Goal: Information Seeking & Learning: Learn about a topic

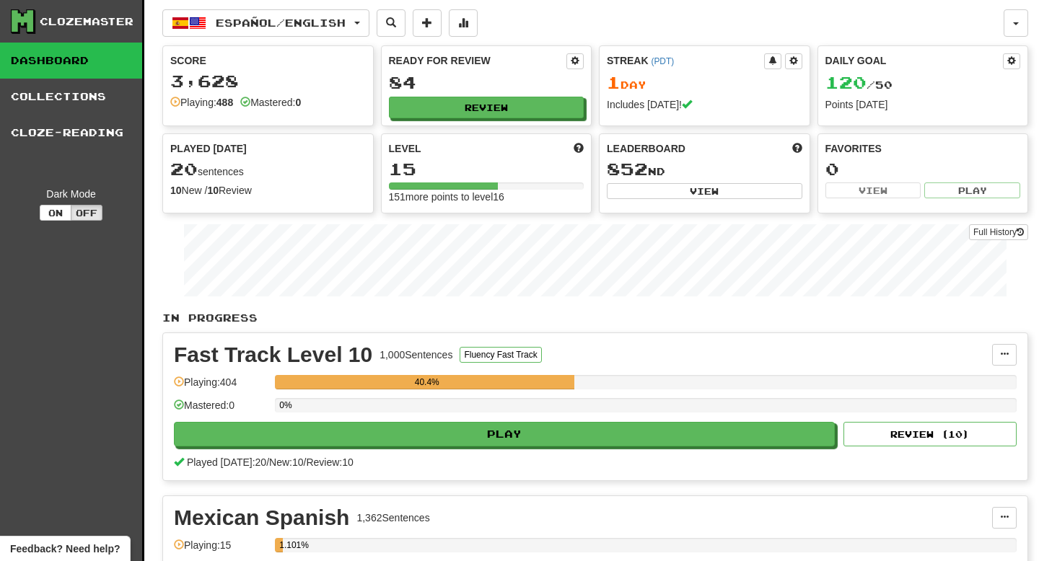
click at [278, 70] on div "Score 3,628 Playing: 488 Mastered: 0" at bounding box center [268, 81] width 210 height 71
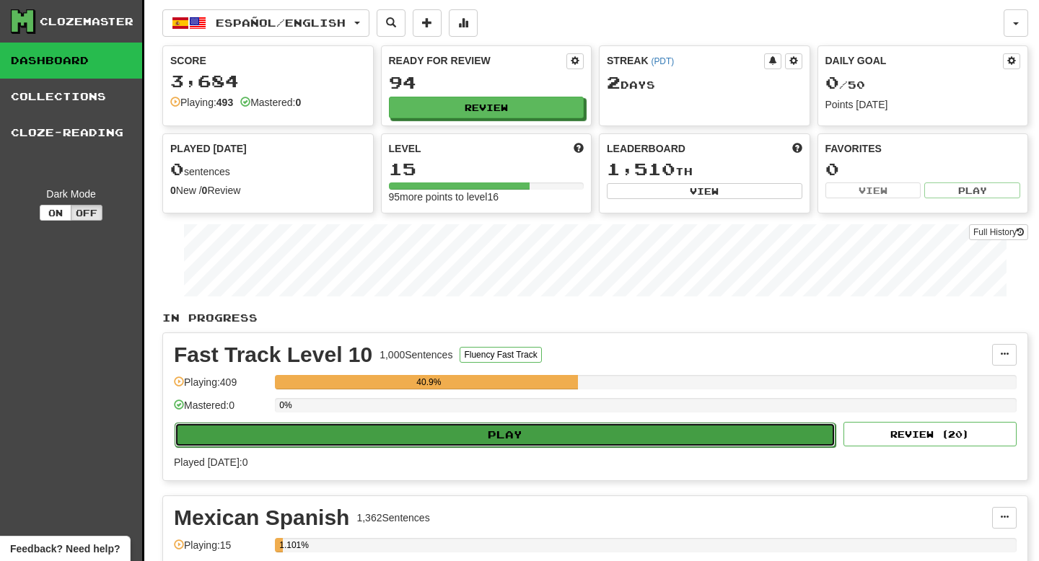
click at [604, 441] on button "Play" at bounding box center [505, 435] width 661 height 25
select select "**"
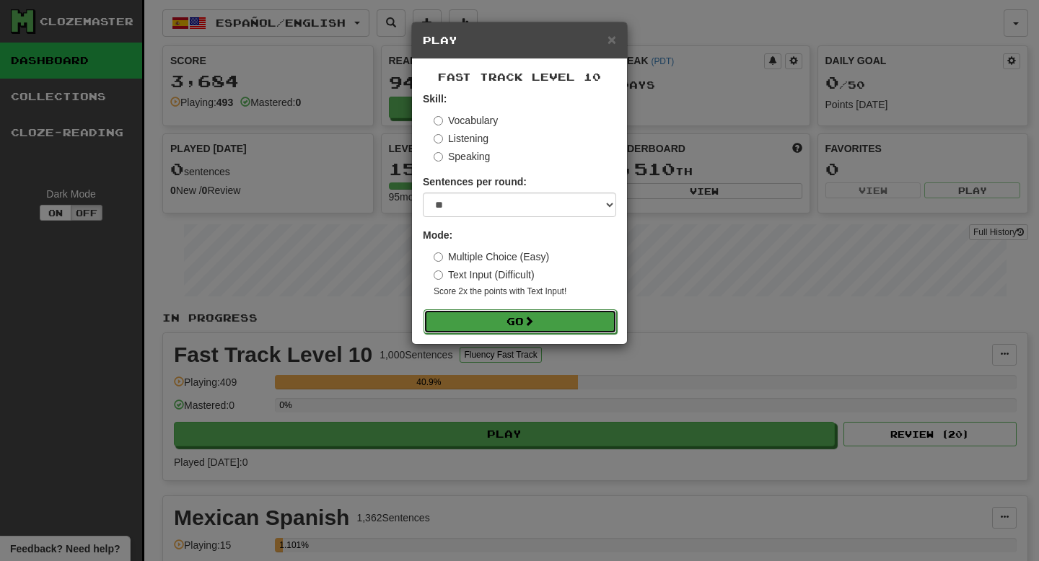
click at [547, 319] on button "Go" at bounding box center [519, 321] width 193 height 25
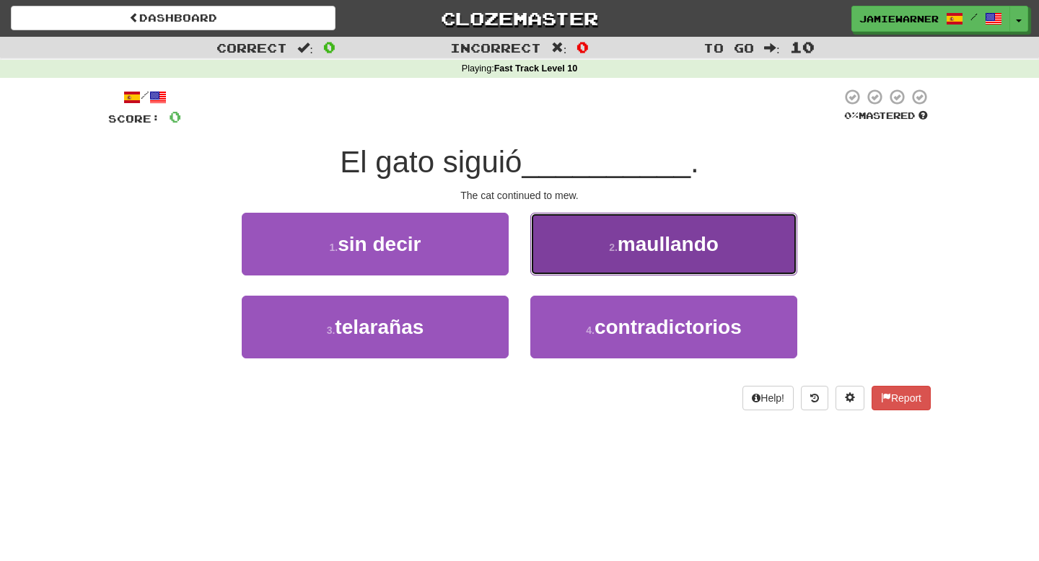
click at [620, 254] on span "maullando" at bounding box center [667, 244] width 101 height 22
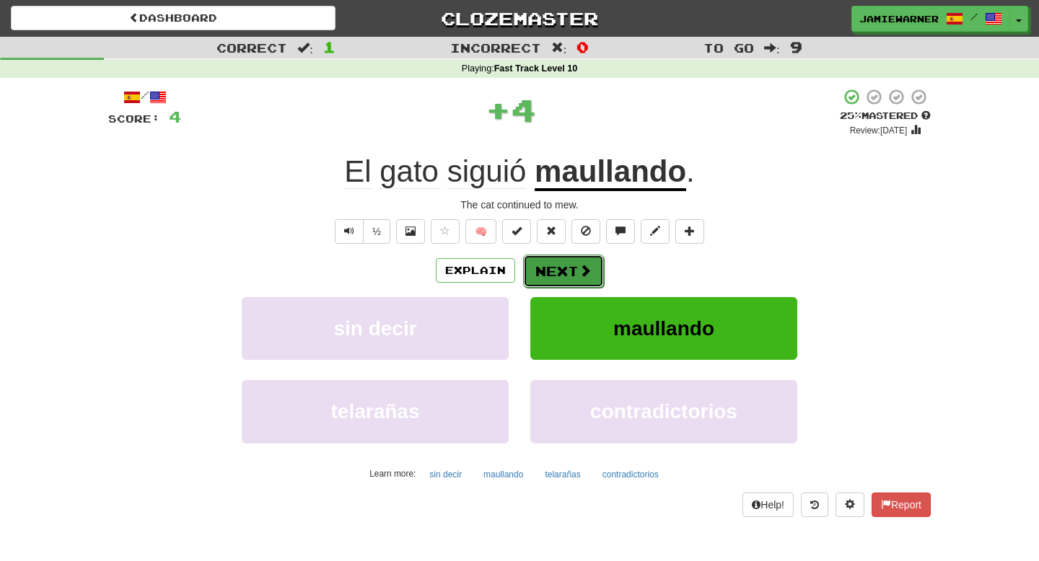
click at [585, 269] on span at bounding box center [584, 270] width 13 height 13
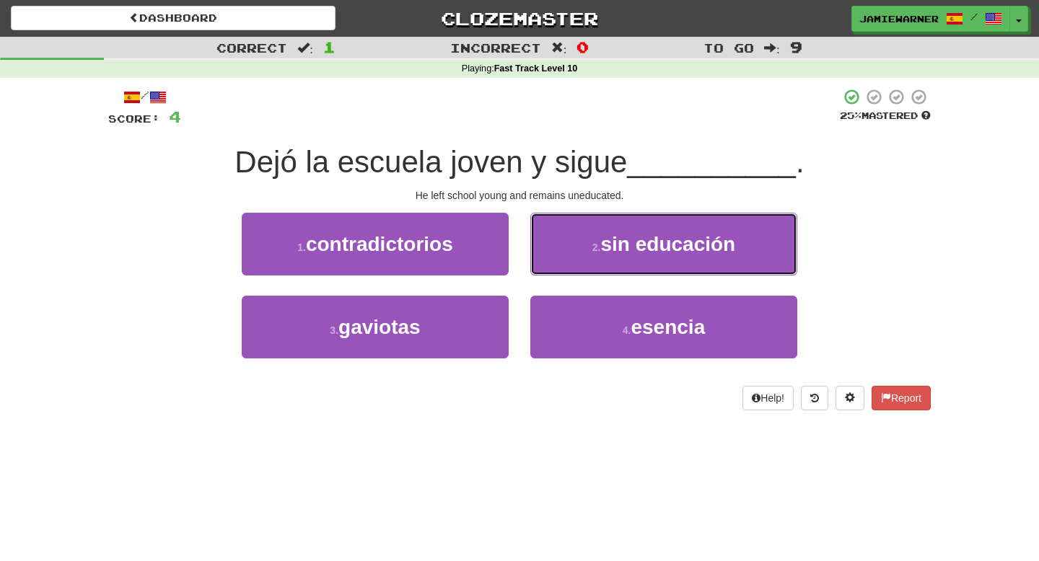
click at [585, 269] on button "2 . sin educación" at bounding box center [663, 244] width 267 height 63
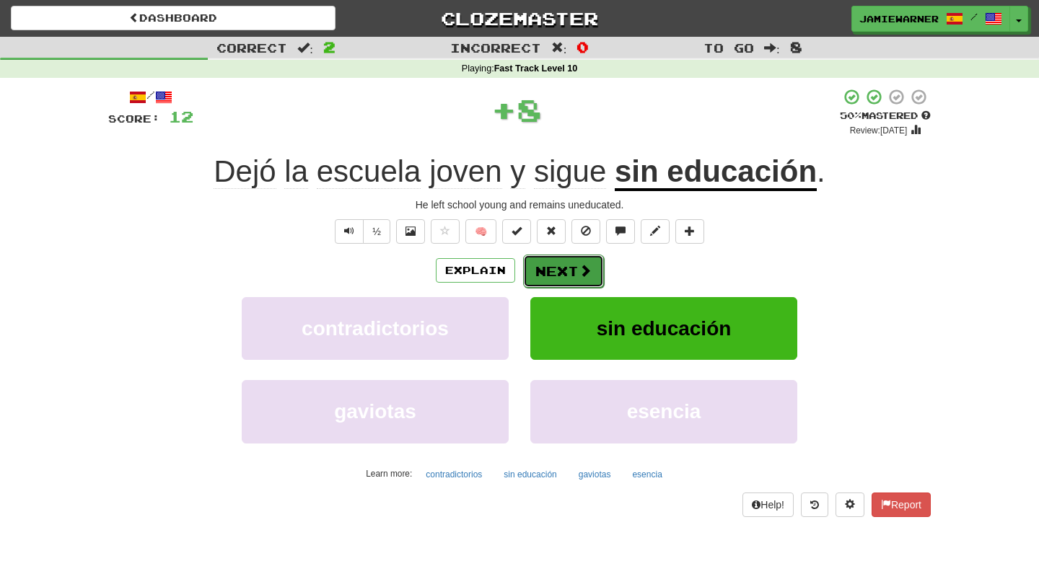
click at [582, 269] on span at bounding box center [584, 270] width 13 height 13
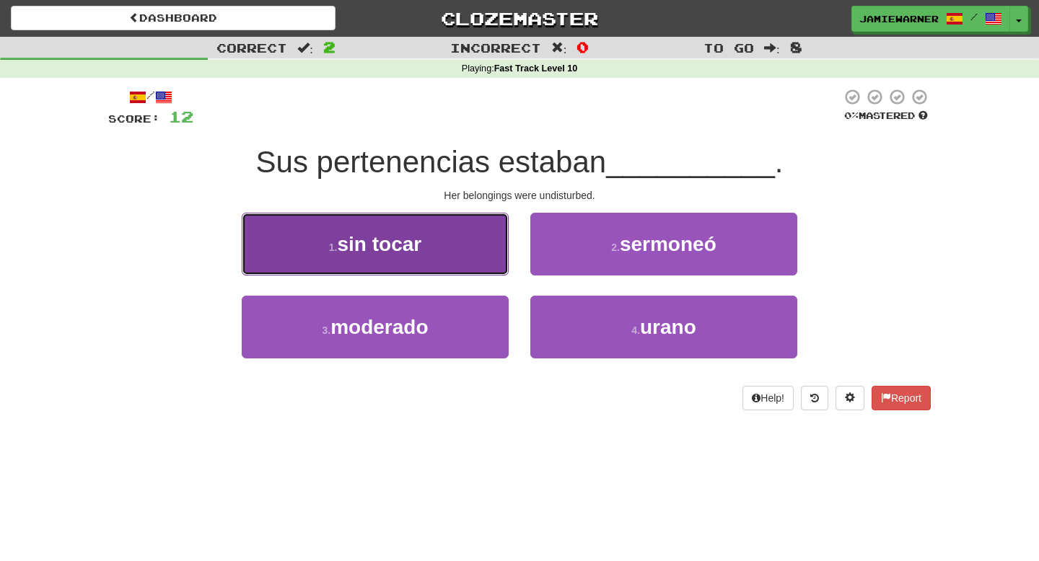
click at [445, 244] on button "1 . sin tocar" at bounding box center [375, 244] width 267 height 63
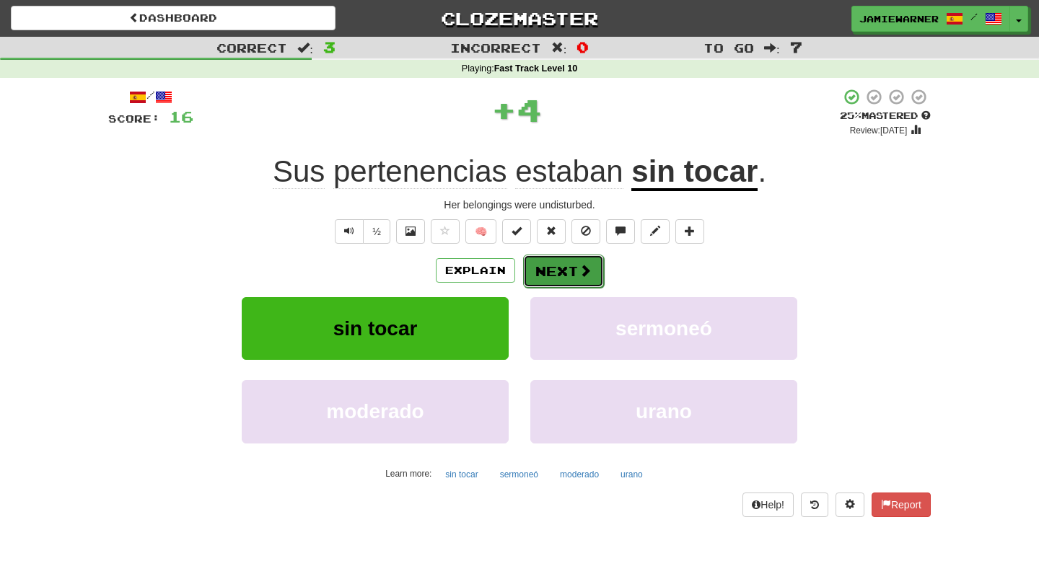
click at [567, 279] on button "Next" at bounding box center [563, 271] width 81 height 33
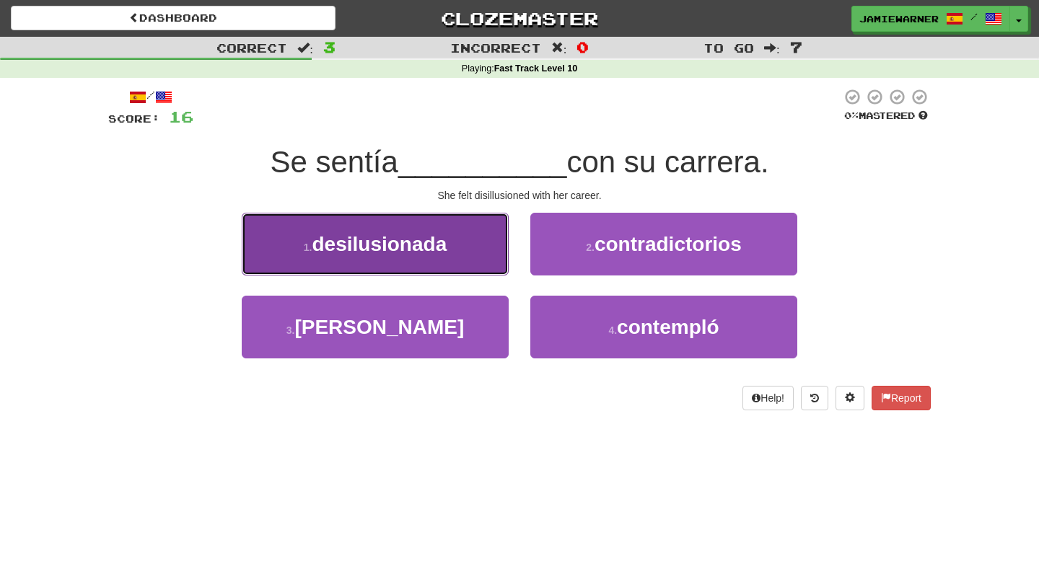
click at [445, 249] on span "desilusionada" at bounding box center [379, 244] width 135 height 22
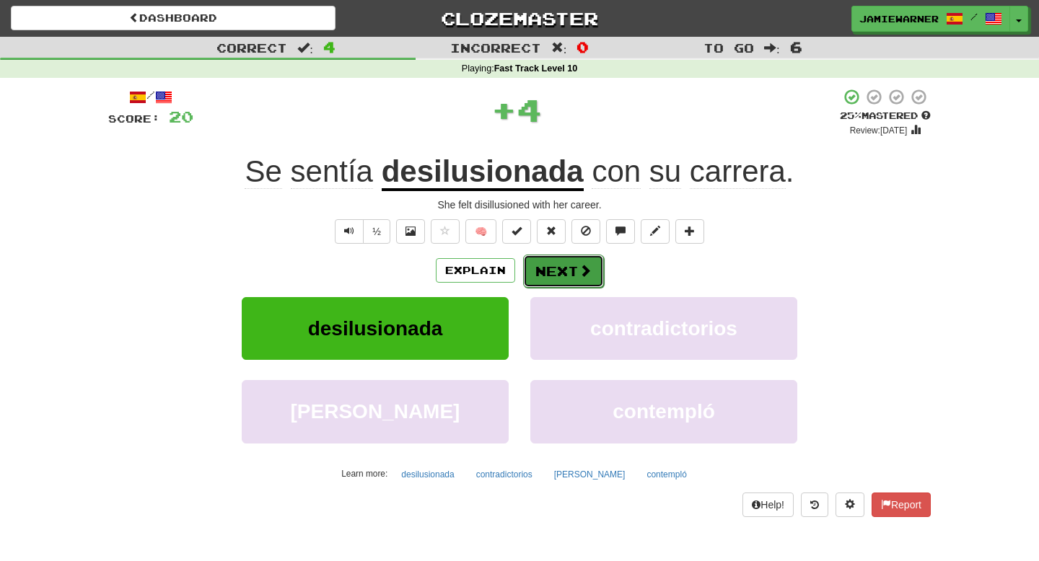
click at [570, 278] on button "Next" at bounding box center [563, 271] width 81 height 33
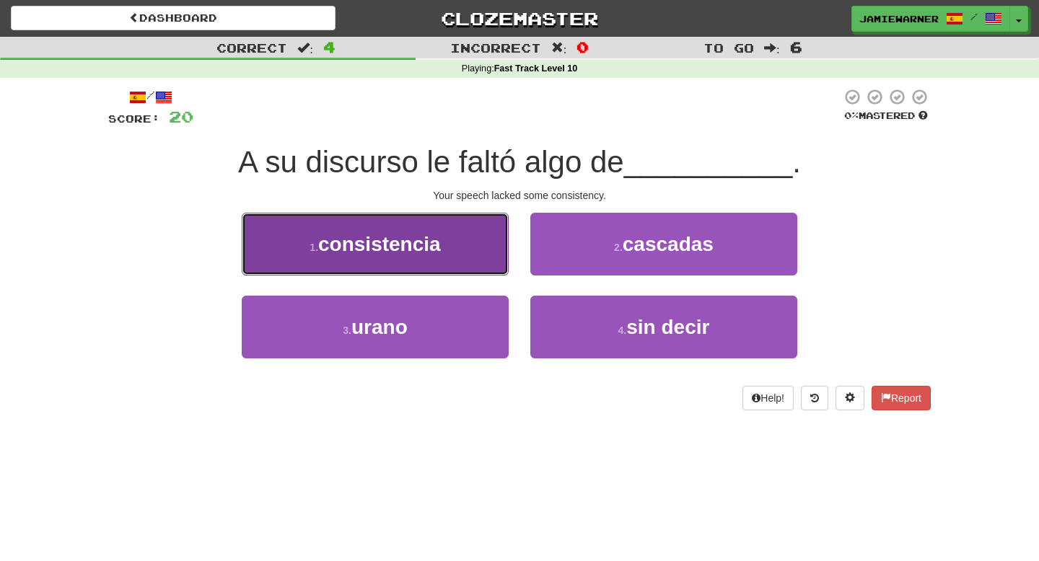
click at [462, 229] on button "1 . consistencia" at bounding box center [375, 244] width 267 height 63
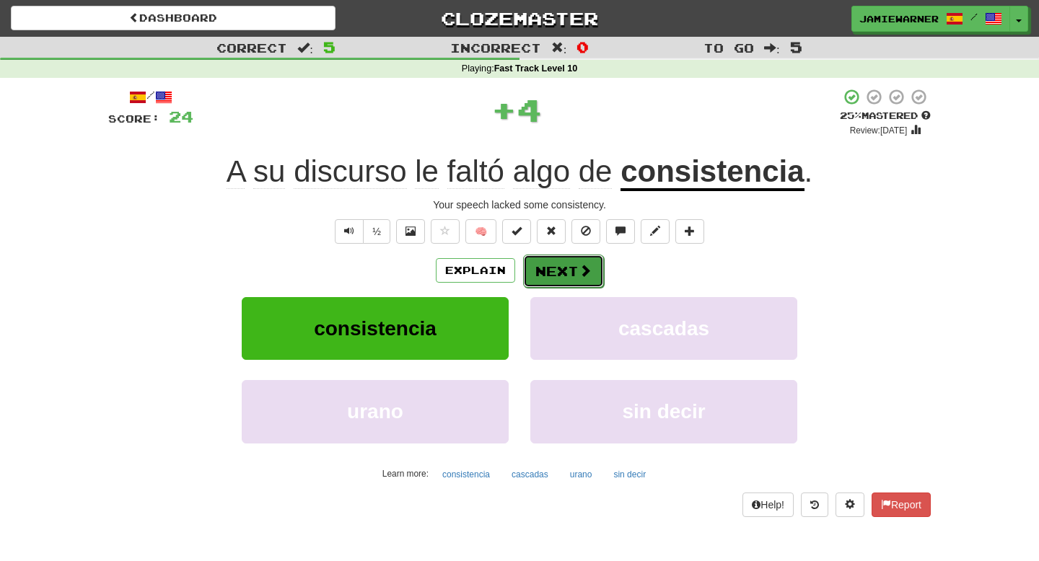
click at [567, 275] on button "Next" at bounding box center [563, 271] width 81 height 33
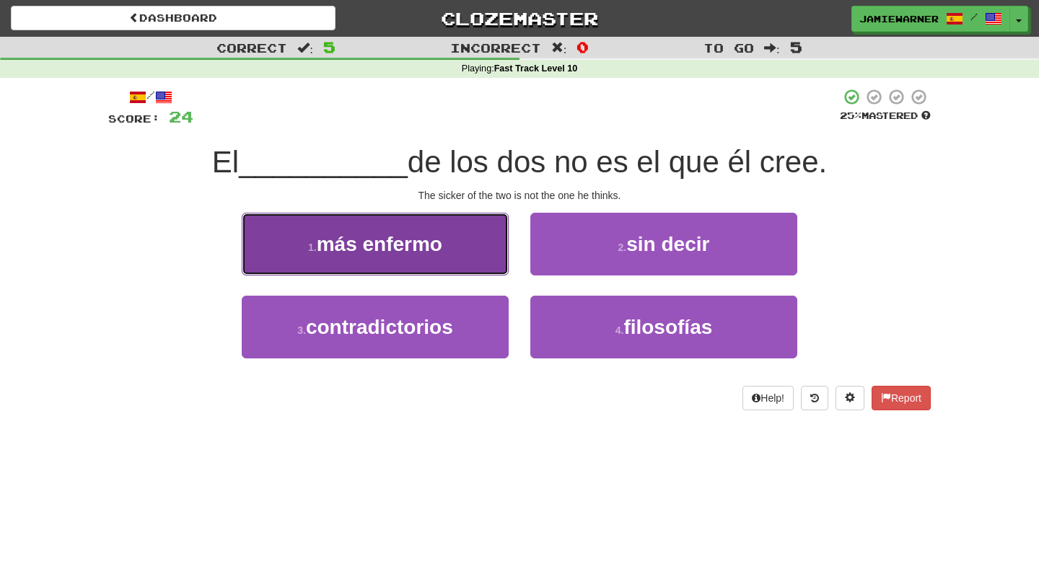
click at [454, 254] on button "1 . más enfermo" at bounding box center [375, 244] width 267 height 63
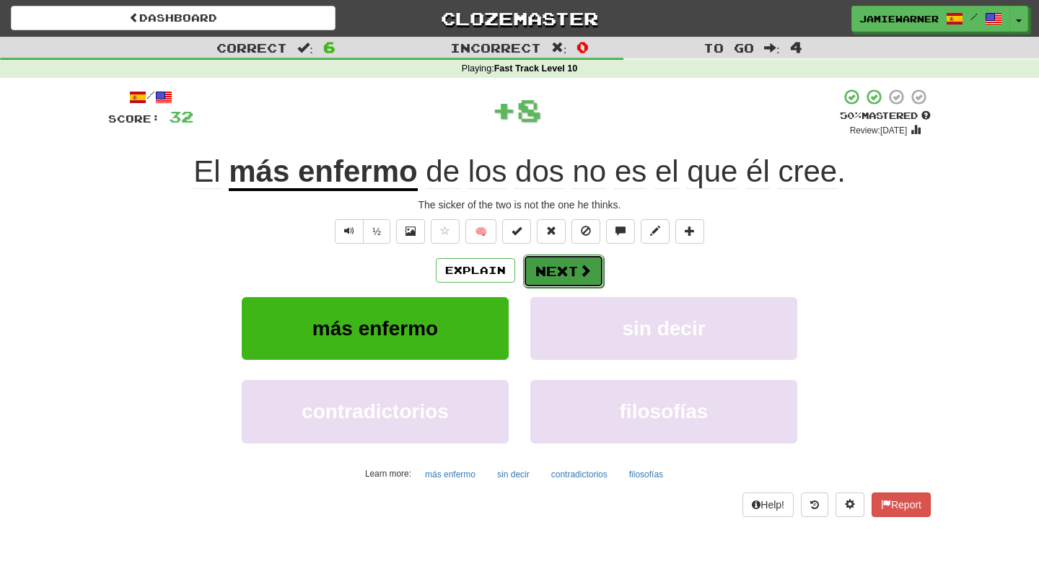
click at [574, 275] on button "Next" at bounding box center [563, 271] width 81 height 33
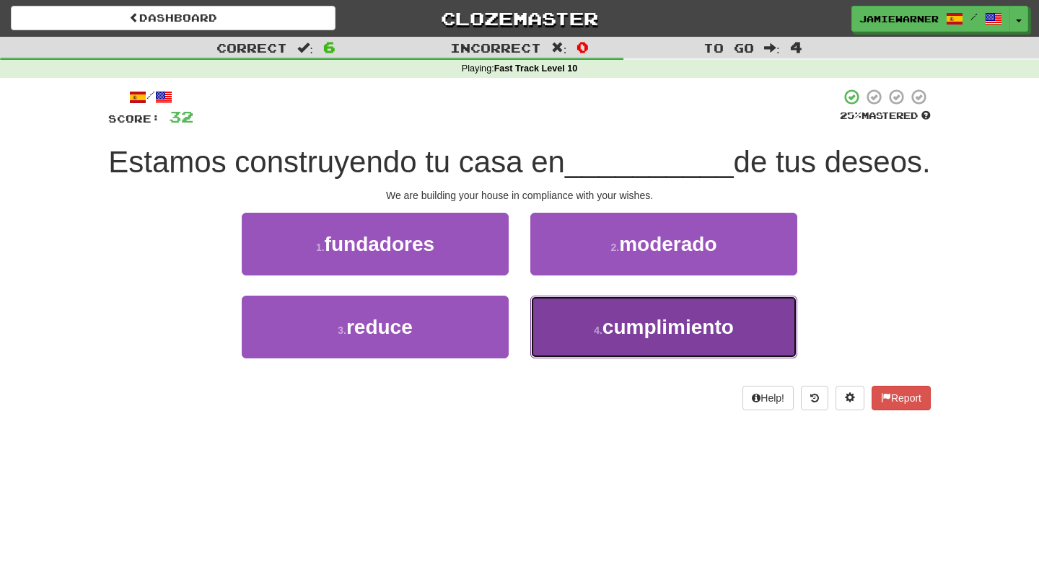
click at [624, 338] on span "cumplimiento" at bounding box center [667, 327] width 131 height 22
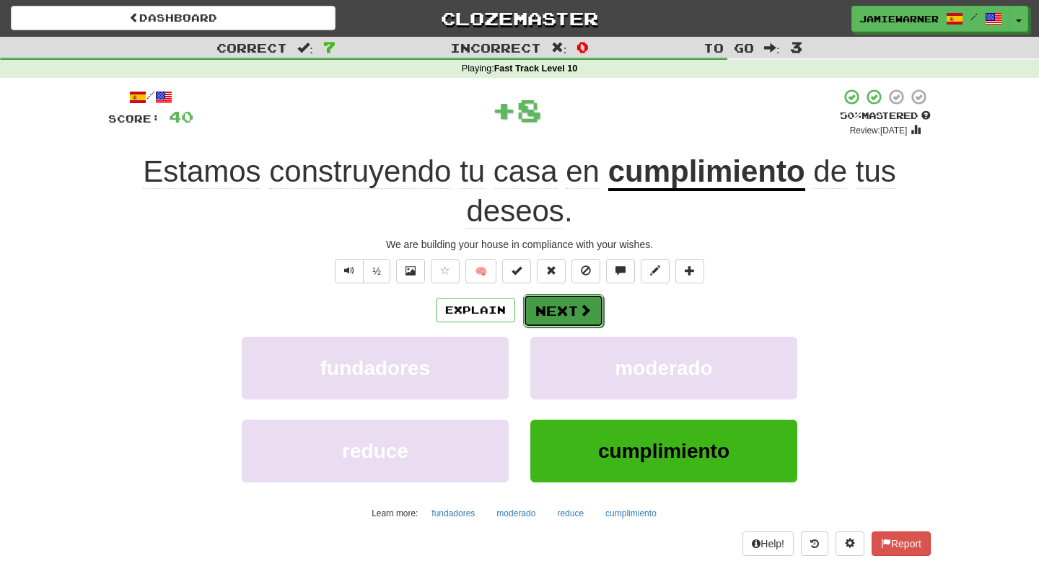
click at [560, 306] on button "Next" at bounding box center [563, 310] width 81 height 33
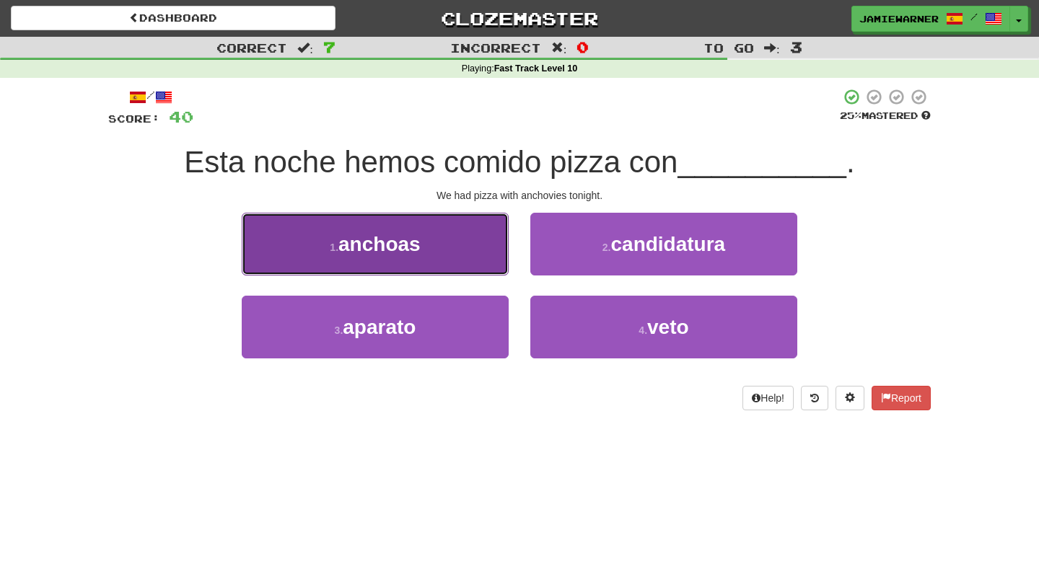
click at [438, 260] on button "1 . anchoas" at bounding box center [375, 244] width 267 height 63
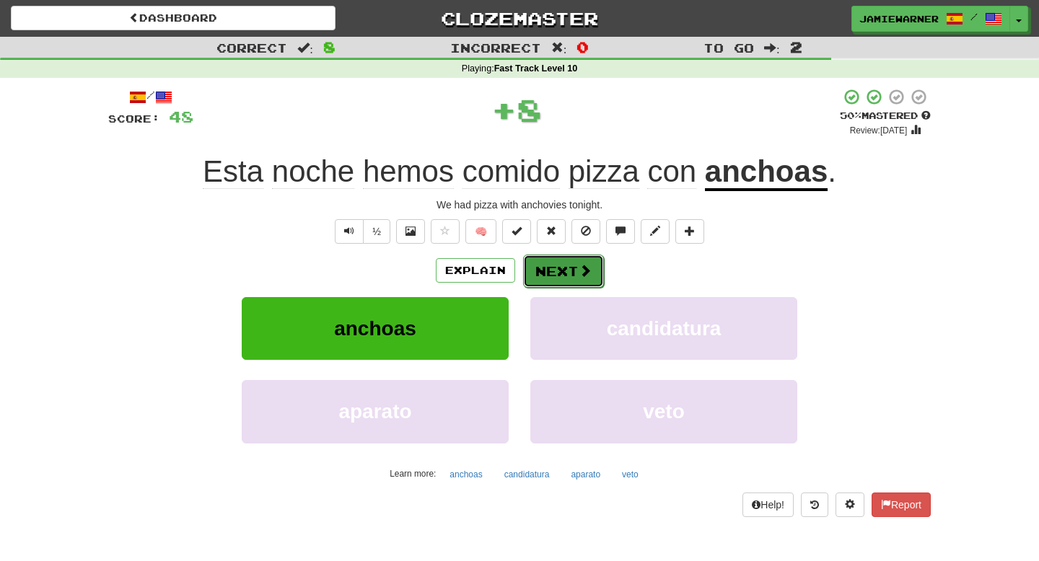
click at [565, 273] on button "Next" at bounding box center [563, 271] width 81 height 33
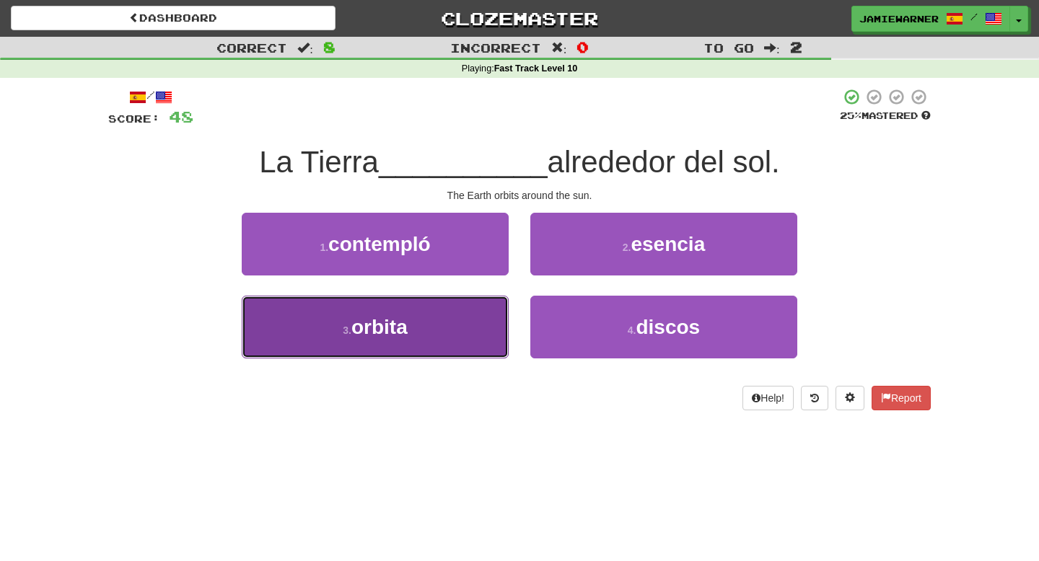
click at [435, 335] on button "3 . orbita" at bounding box center [375, 327] width 267 height 63
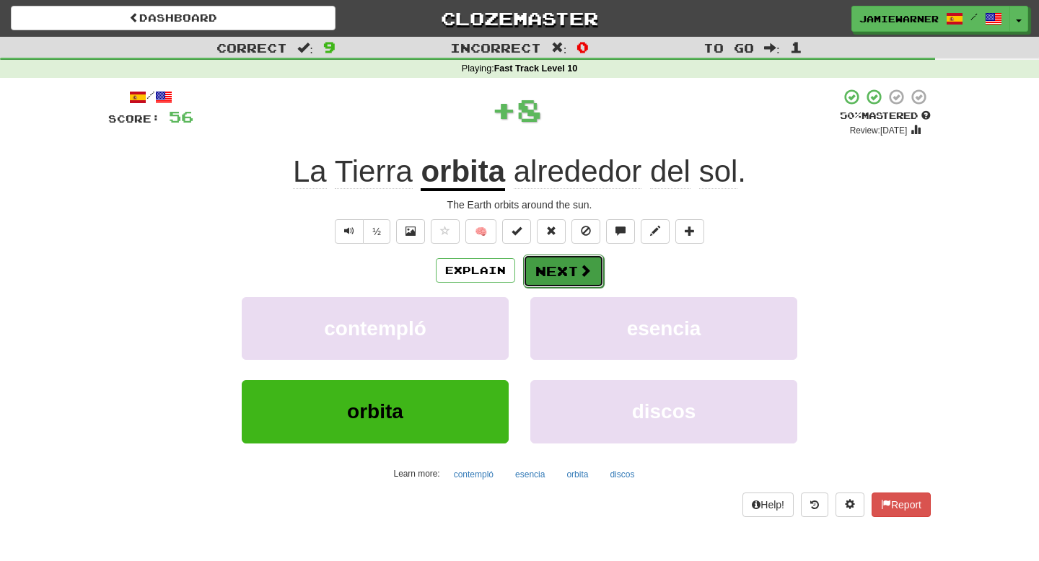
click at [578, 270] on span at bounding box center [584, 270] width 13 height 13
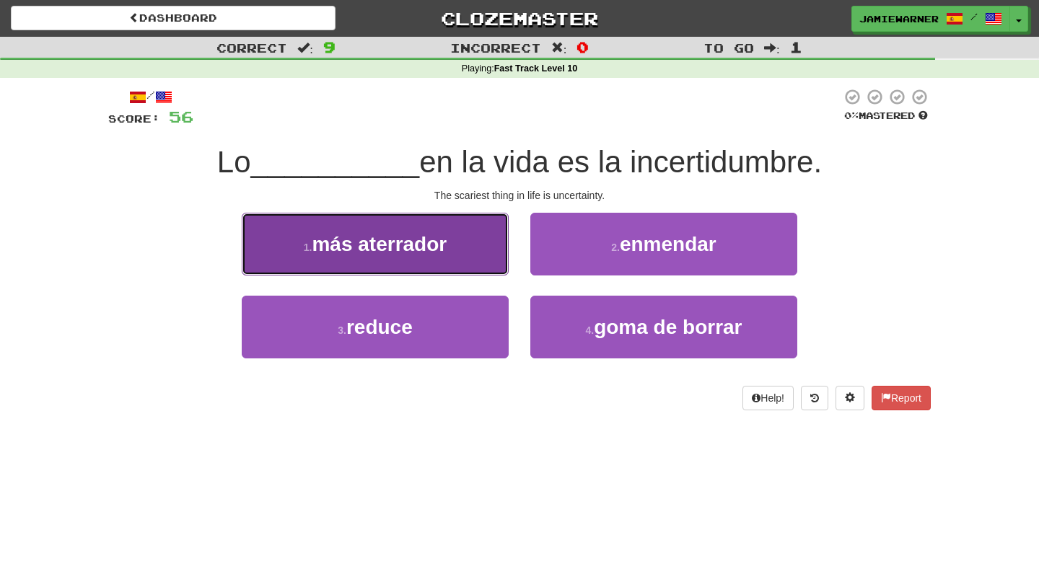
click at [483, 258] on button "1 . más aterrador" at bounding box center [375, 244] width 267 height 63
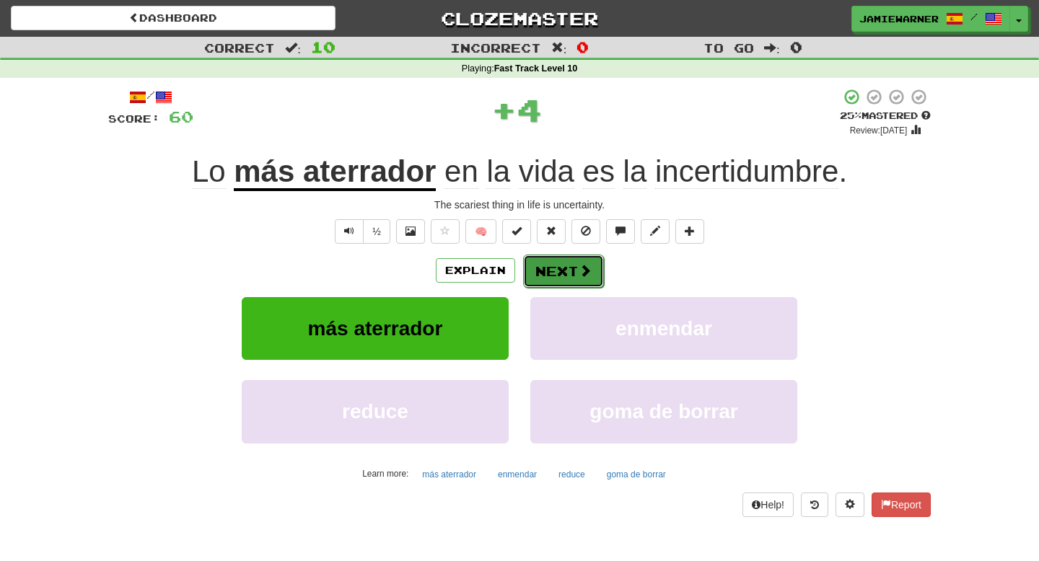
click at [594, 270] on button "Next" at bounding box center [563, 271] width 81 height 33
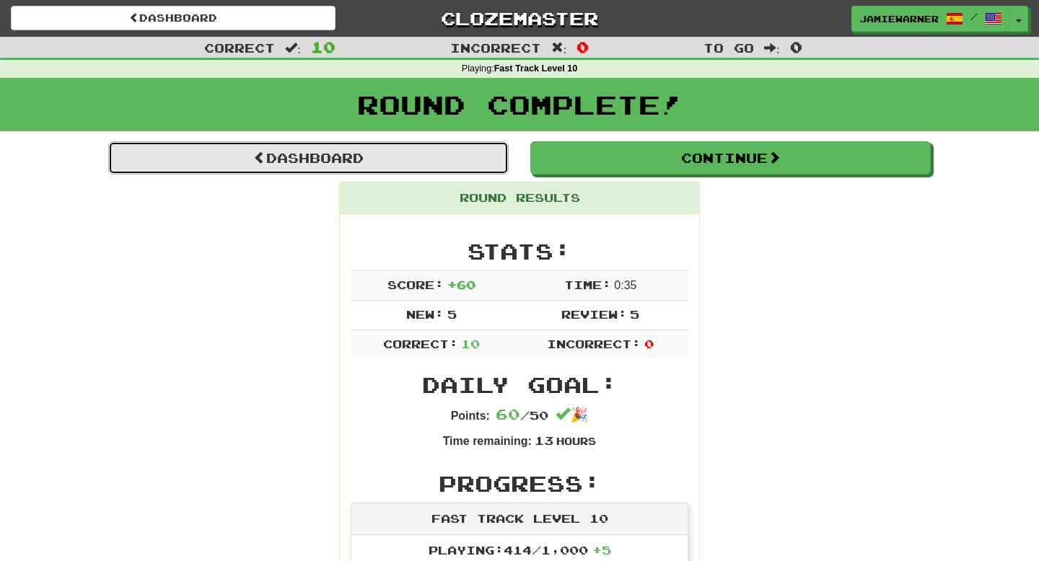
click at [480, 166] on link "Dashboard" at bounding box center [308, 157] width 400 height 33
